Goal: Check status: Check status

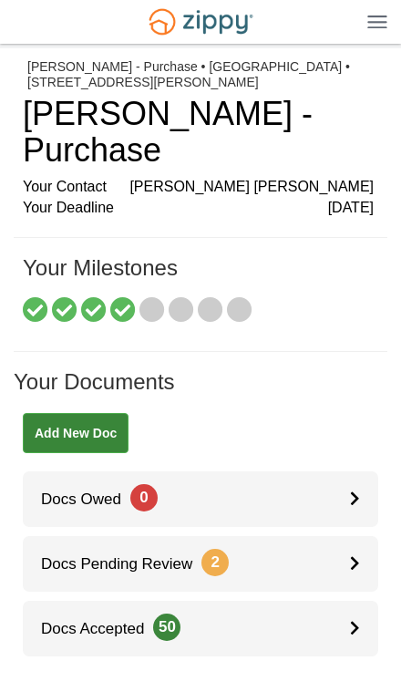
click at [342, 536] on link "Docs Pending Review 2" at bounding box center [201, 564] width 356 height 56
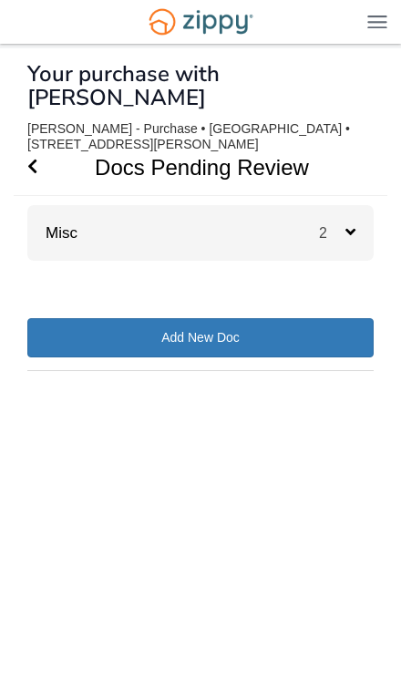
click at [349, 223] on icon at bounding box center [351, 231] width 10 height 16
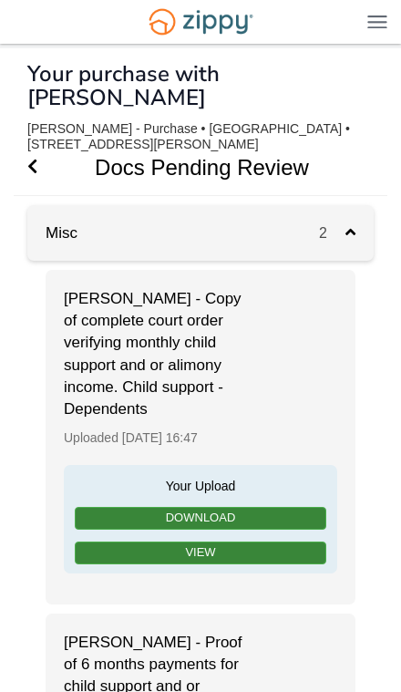
click at [47, 140] on h1 "Docs Pending Review" at bounding box center [190, 168] width 353 height 56
click at [32, 158] on icon "Go Back" at bounding box center [32, 166] width 10 height 16
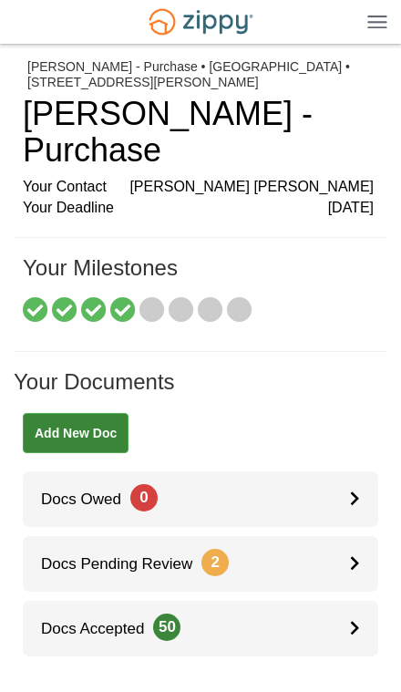
click at [335, 601] on link "Docs Accepted 50" at bounding box center [201, 629] width 356 height 56
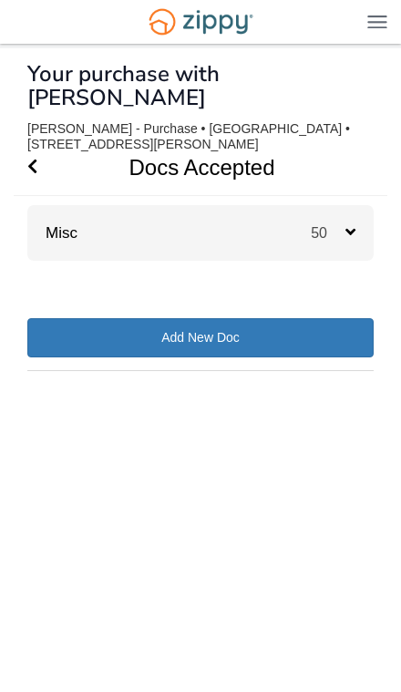
click at [338, 205] on div "50" at bounding box center [342, 233] width 63 height 56
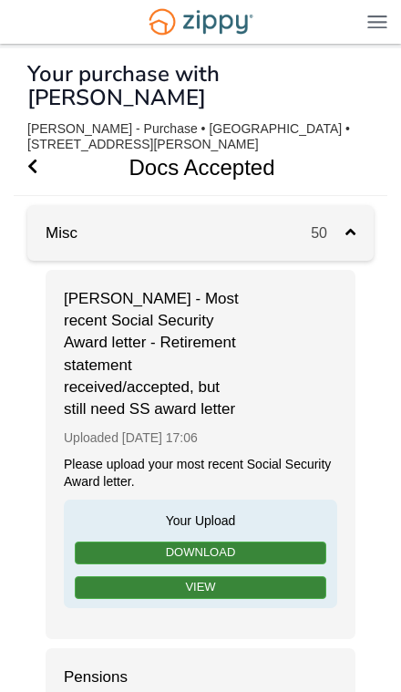
click at [35, 140] on span "Go Back" at bounding box center [32, 168] width 10 height 56
